Goal: Register for event/course

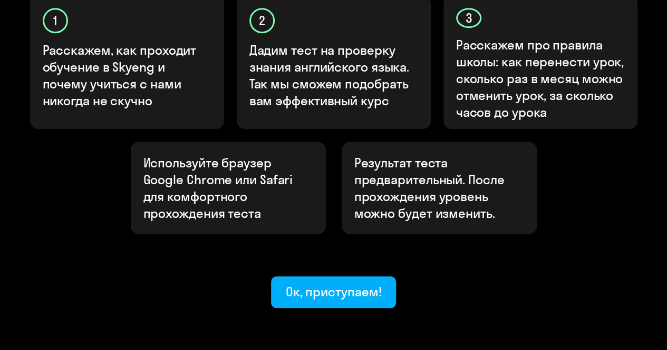
scroll to position [386, 0]
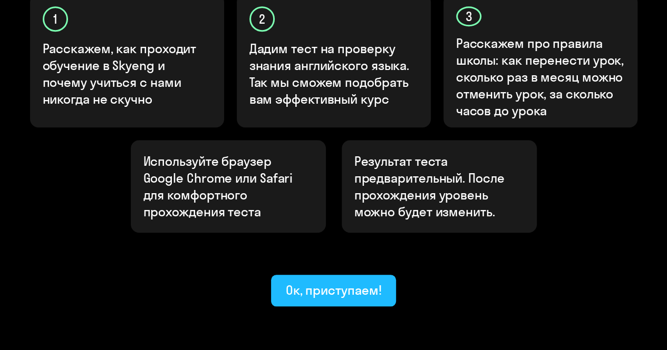
click at [349, 275] on button "Ок, приступаем!" at bounding box center [333, 291] width 125 height 32
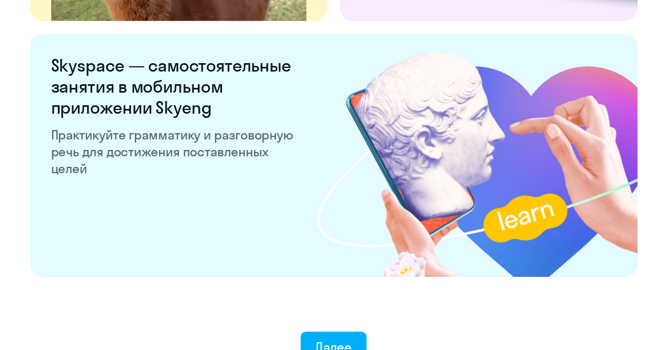
scroll to position [2092, 0]
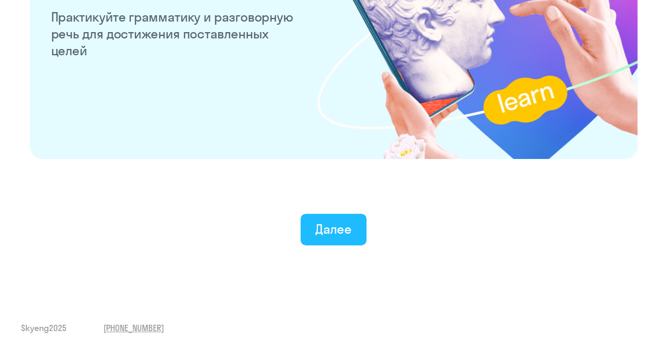
click at [338, 231] on div "Далее" at bounding box center [333, 229] width 36 height 17
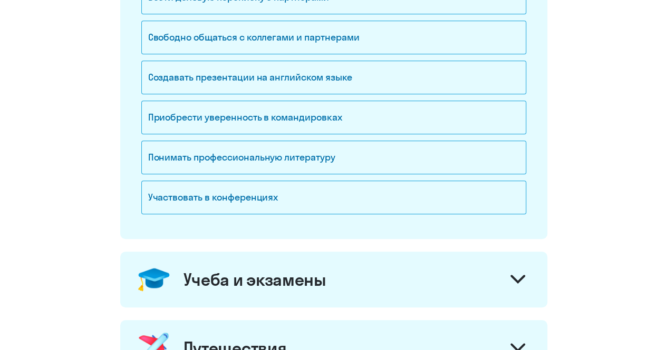
scroll to position [248, 0]
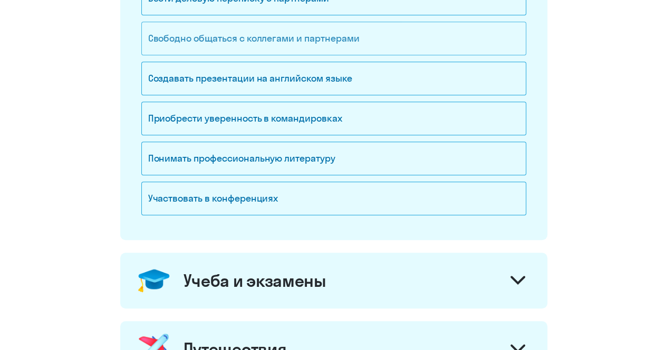
click at [358, 40] on div "Свободно общаться с коллегами и партнерами" at bounding box center [333, 39] width 385 height 34
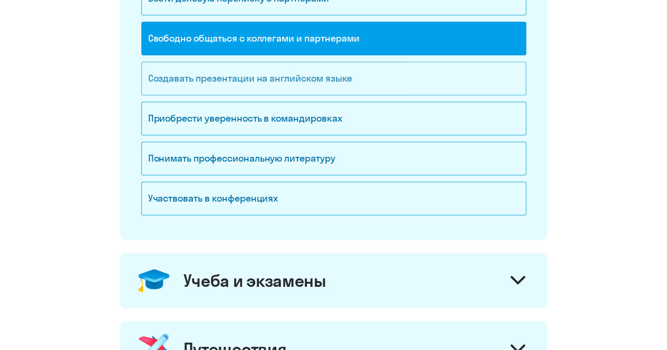
click at [328, 82] on div "Создавать презентации на английском языке" at bounding box center [333, 79] width 385 height 34
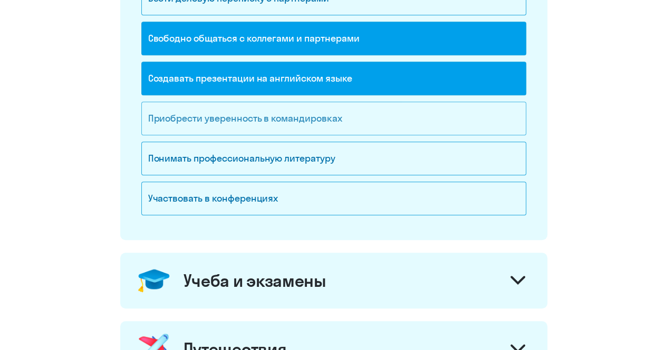
click at [314, 124] on div "Приобрести уверенность в командировках" at bounding box center [333, 119] width 385 height 34
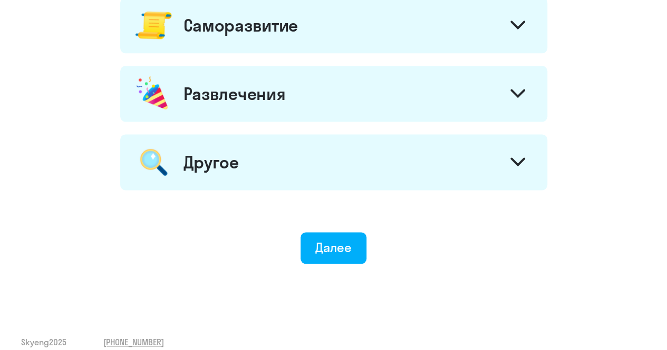
scroll to position [648, 0]
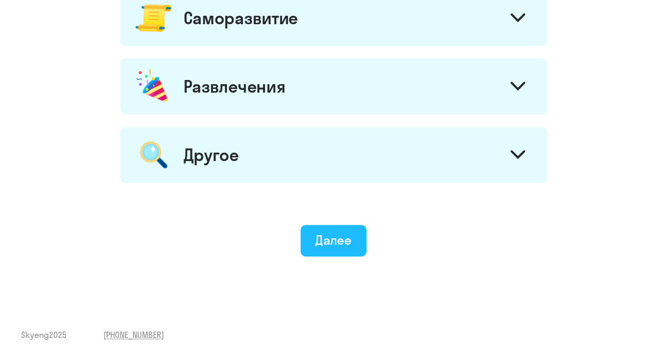
click at [350, 238] on div "Далее" at bounding box center [333, 240] width 36 height 17
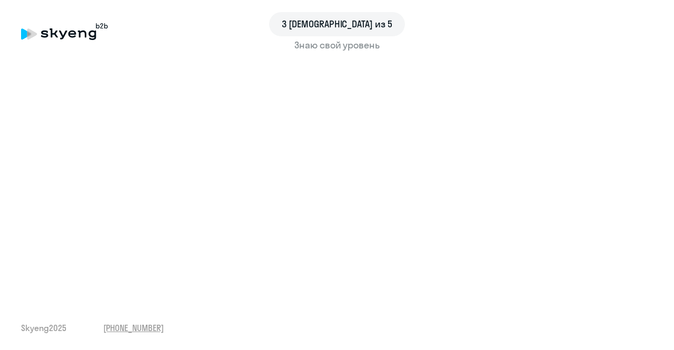
click at [250, 317] on div "3 шаг из 5 Знаю свой уровень Skyeng 2025 [PHONE_NUMBER]" at bounding box center [337, 175] width 674 height 350
click at [226, 292] on div "3 шаг из 5 Знаю свой уровень Skyeng 2025 [PHONE_NUMBER]" at bounding box center [337, 175] width 674 height 350
drag, startPoint x: 657, startPoint y: 135, endPoint x: 659, endPoint y: 164, distance: 28.5
click at [659, 164] on div "3 шаг из 5 Знаю свой уровень Skyeng 2025 [PHONE_NUMBER]" at bounding box center [337, 175] width 674 height 350
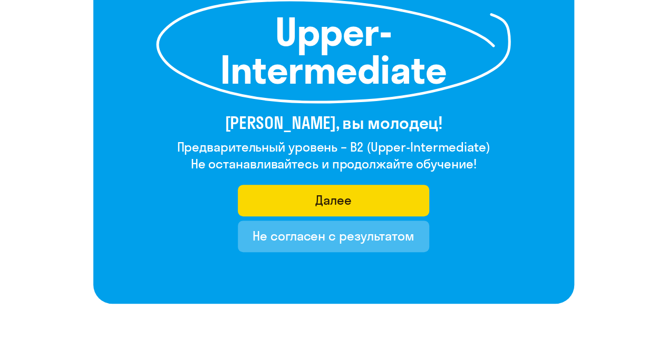
scroll to position [169, 0]
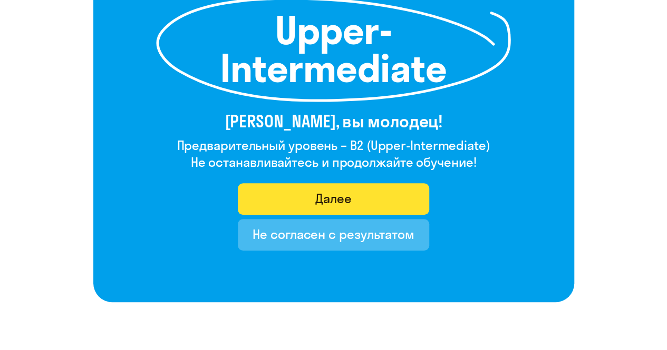
click at [349, 201] on div "Далее" at bounding box center [333, 198] width 36 height 17
